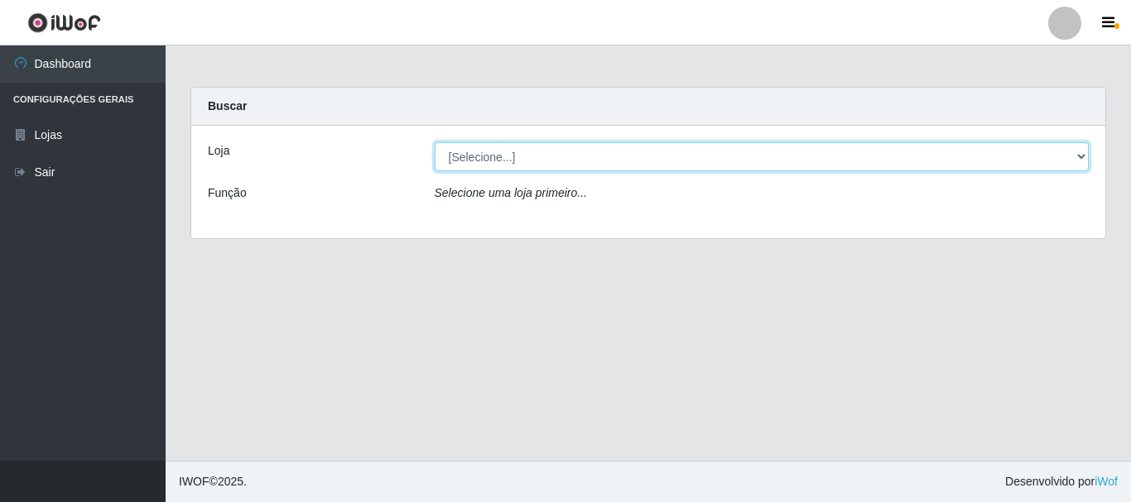
click at [458, 156] on select "[Selecione...] Nordestão - Alecrim" at bounding box center [762, 156] width 655 height 29
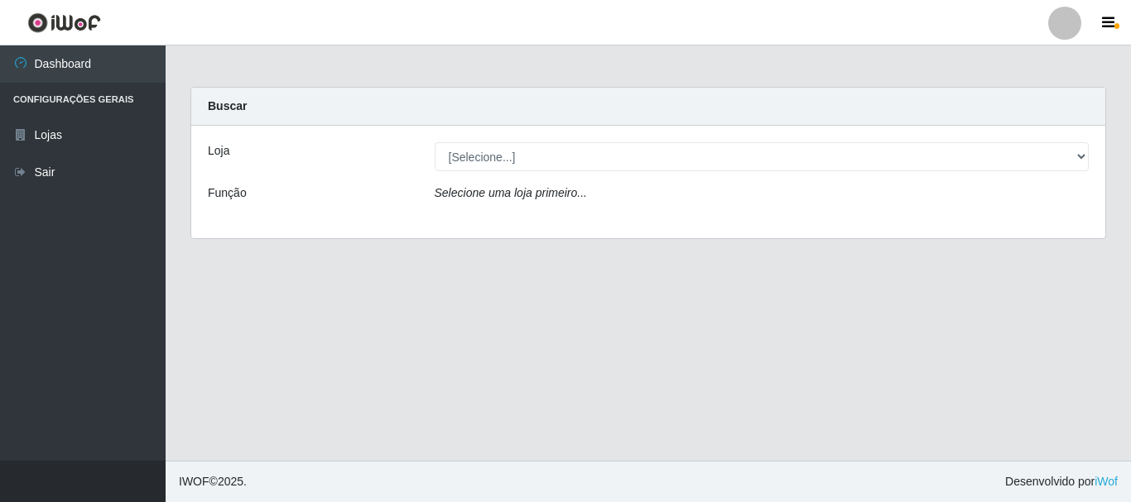
click at [507, 198] on icon "Selecione uma loja primeiro..." at bounding box center [511, 192] width 152 height 13
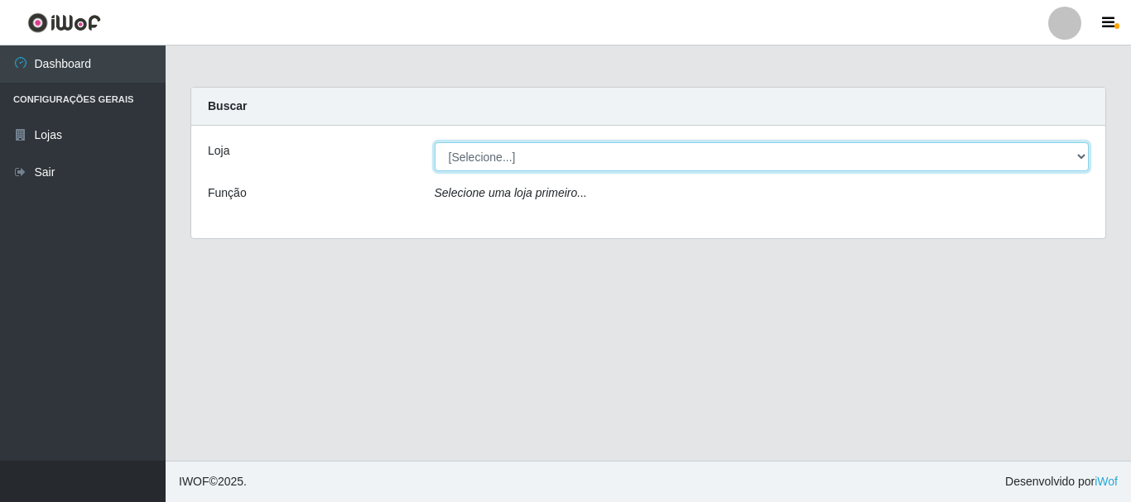
click at [503, 152] on select "[Selecione...] Nordestão - Alecrim" at bounding box center [762, 156] width 655 height 29
select select "453"
click at [435, 142] on select "[Selecione...] Nordestão - Alecrim" at bounding box center [762, 156] width 655 height 29
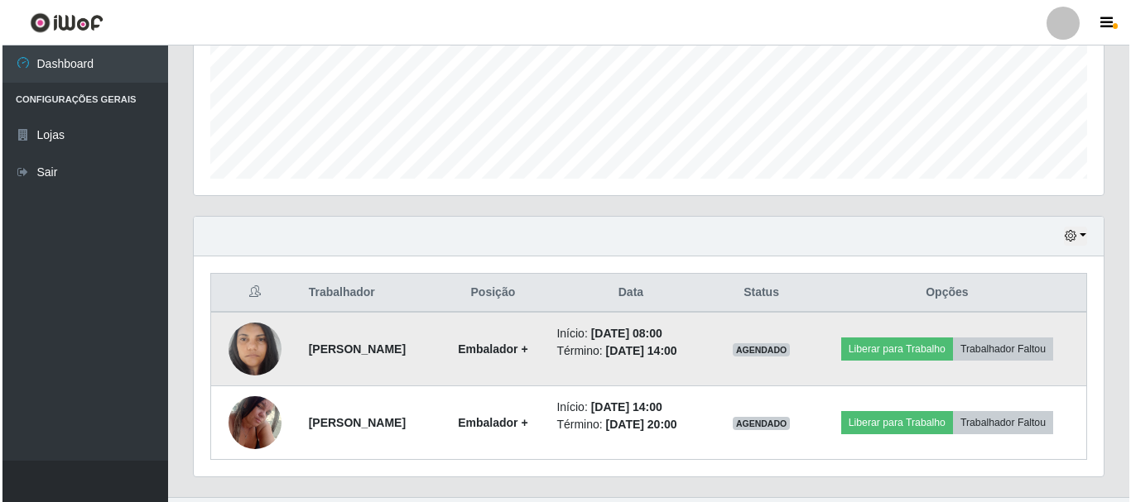
scroll to position [414, 0]
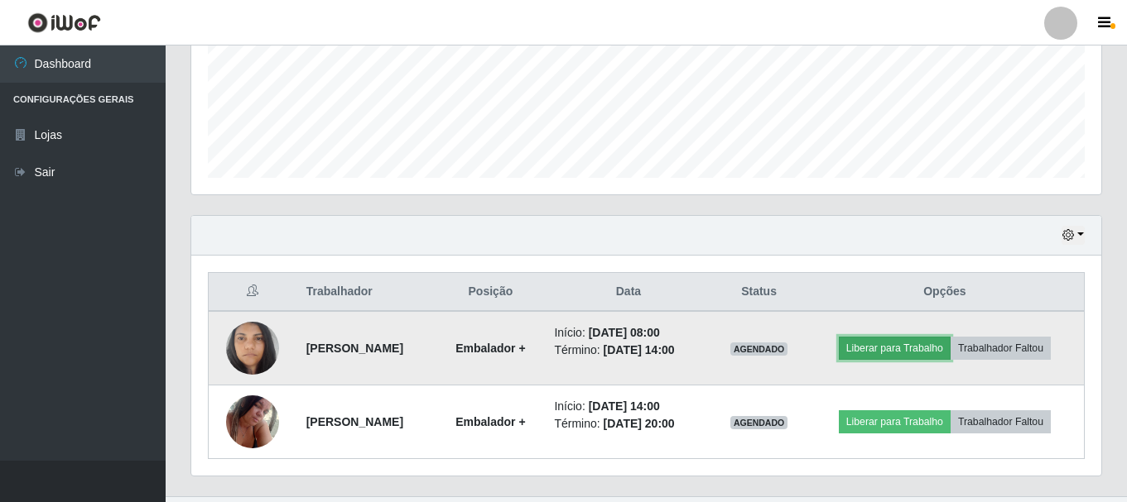
click at [922, 353] on button "Liberar para Trabalho" at bounding box center [895, 348] width 112 height 23
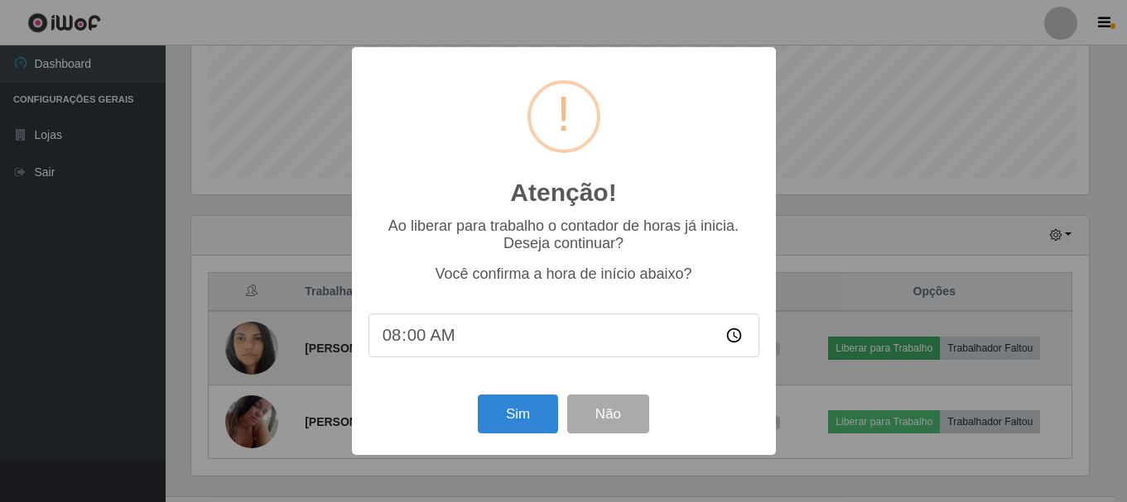
scroll to position [344, 902]
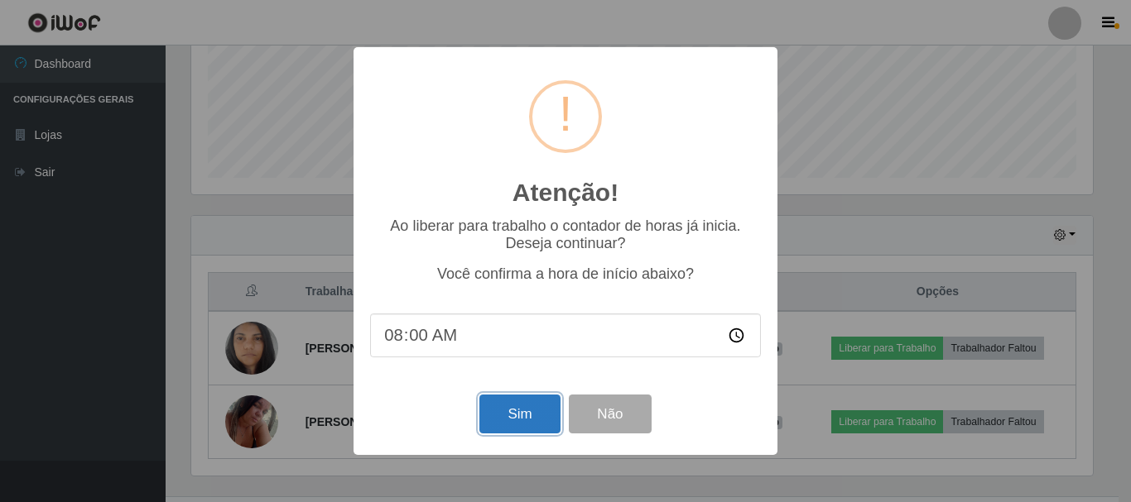
click at [517, 414] on button "Sim" at bounding box center [519, 414] width 80 height 39
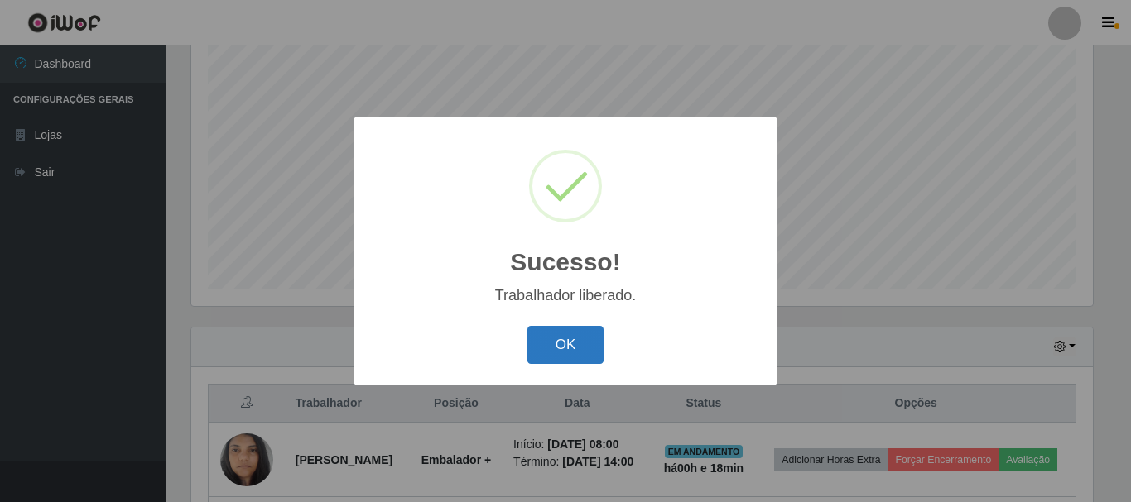
click at [578, 345] on button "OK" at bounding box center [565, 345] width 77 height 39
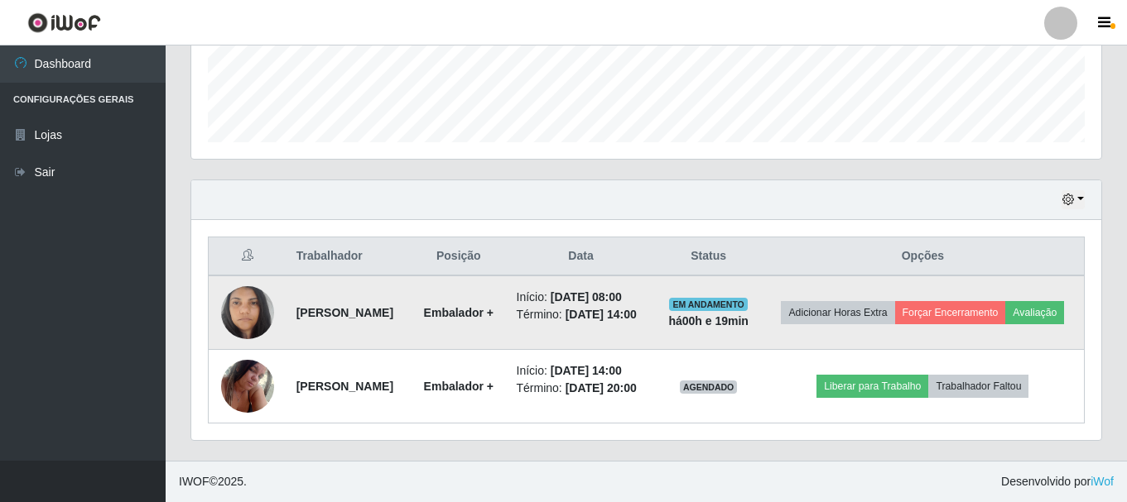
scroll to position [509, 0]
